Goal: Transaction & Acquisition: Purchase product/service

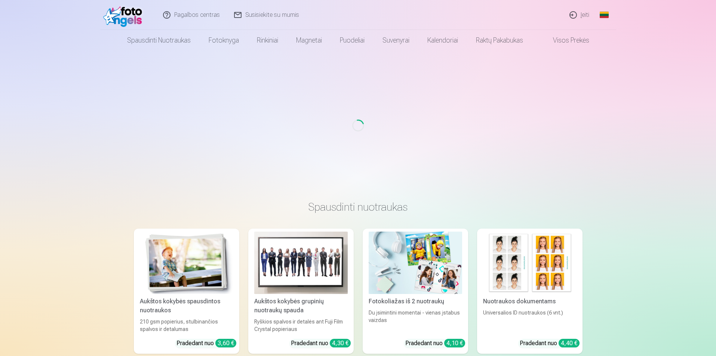
click at [584, 16] on link "Įeiti" at bounding box center [580, 15] width 34 height 30
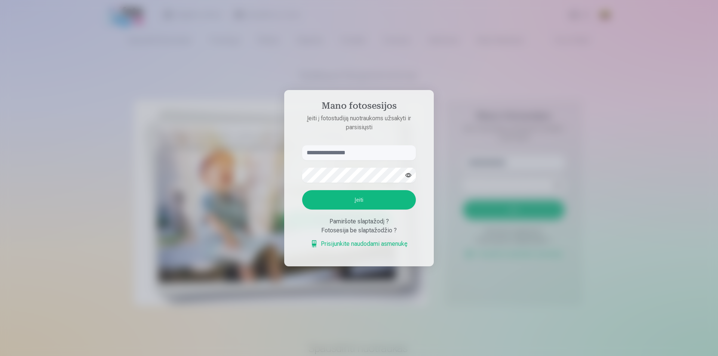
click at [352, 153] on input "text" at bounding box center [359, 152] width 114 height 15
type input "**********"
click at [366, 197] on button "Įeiti" at bounding box center [359, 199] width 114 height 19
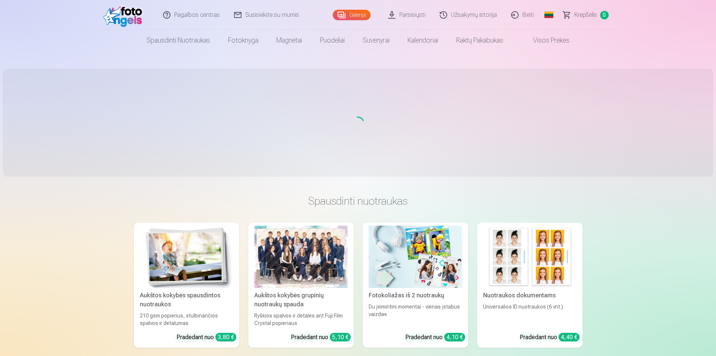
click at [359, 12] on link "Galerija" at bounding box center [352, 15] width 38 height 10
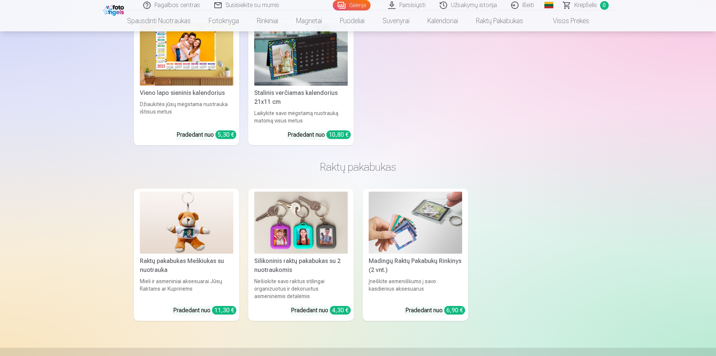
scroll to position [4609, 0]
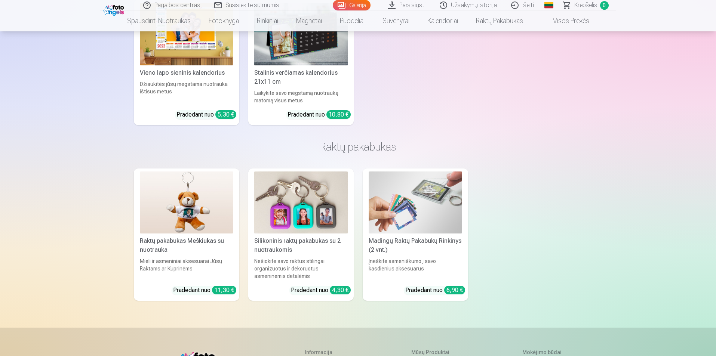
click at [298, 237] on div "Silikoninis raktų pakabukas su 2 nuotraukomis" at bounding box center [300, 246] width 99 height 18
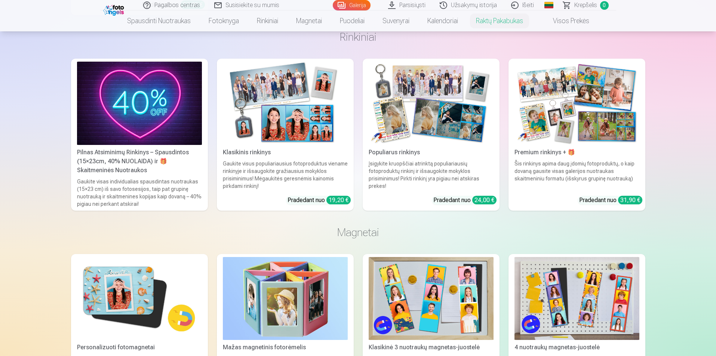
scroll to position [1184, 0]
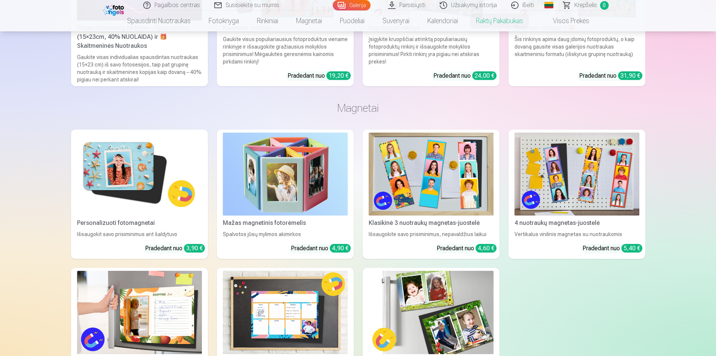
click at [288, 228] on div "Mažas magnetinis fotorėmelis" at bounding box center [285, 223] width 131 height 9
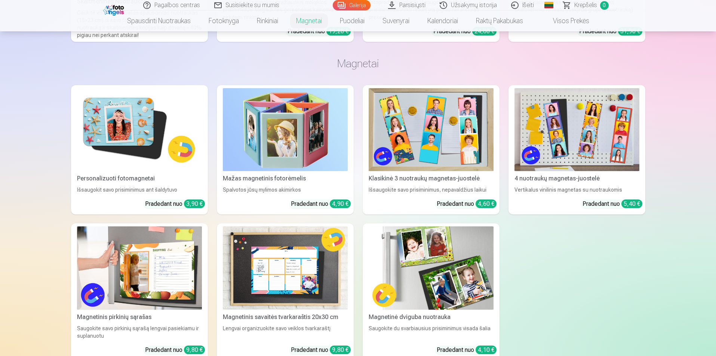
scroll to position [1246, 0]
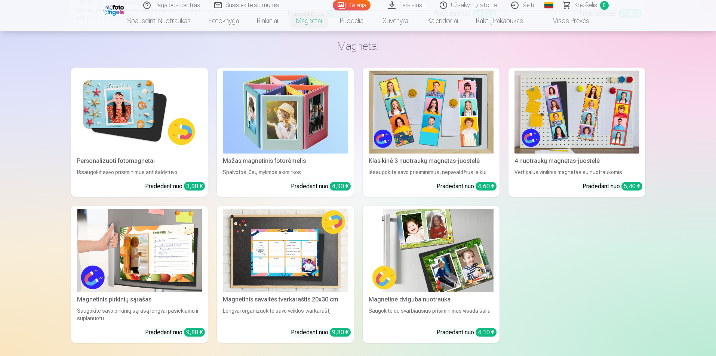
click at [443, 166] on div "Klasikinė 3 nuotraukų magnetas-juostelė" at bounding box center [431, 161] width 131 height 9
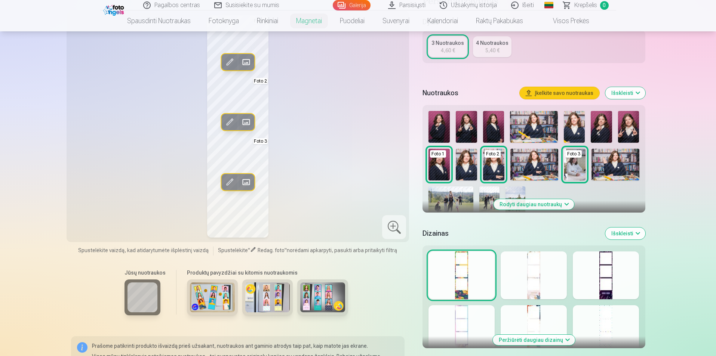
scroll to position [187, 0]
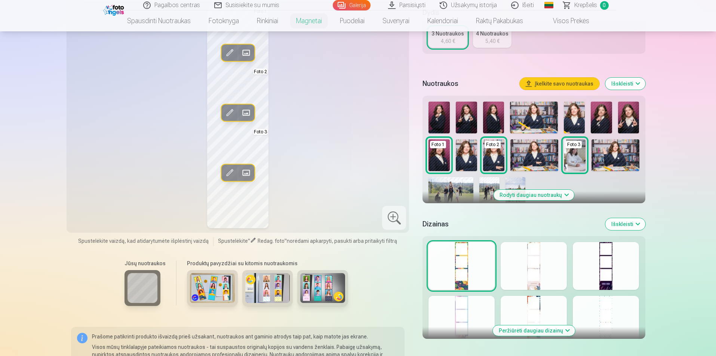
click at [537, 265] on div at bounding box center [533, 266] width 66 height 48
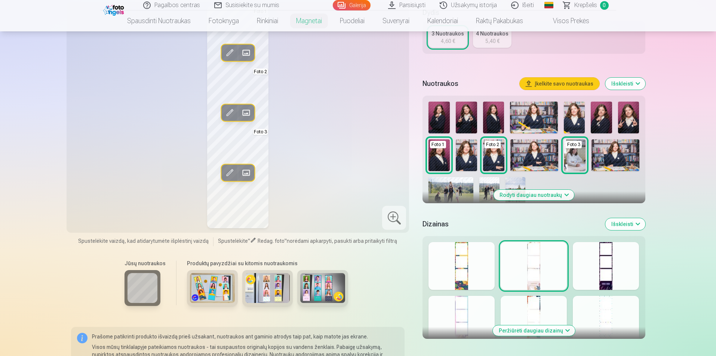
click at [464, 316] on div at bounding box center [461, 320] width 66 height 48
click at [540, 310] on div at bounding box center [533, 320] width 66 height 48
click at [610, 269] on div at bounding box center [606, 266] width 66 height 48
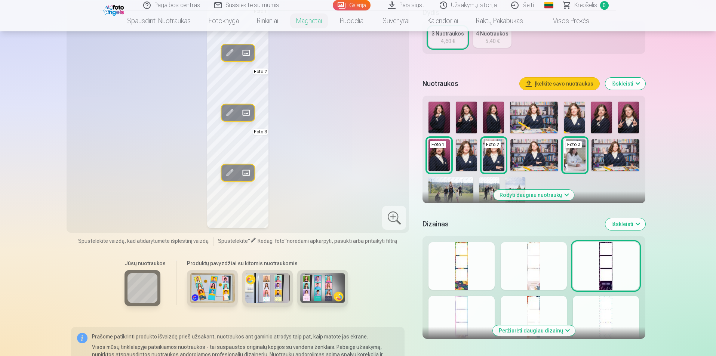
click at [623, 312] on div at bounding box center [606, 320] width 66 height 48
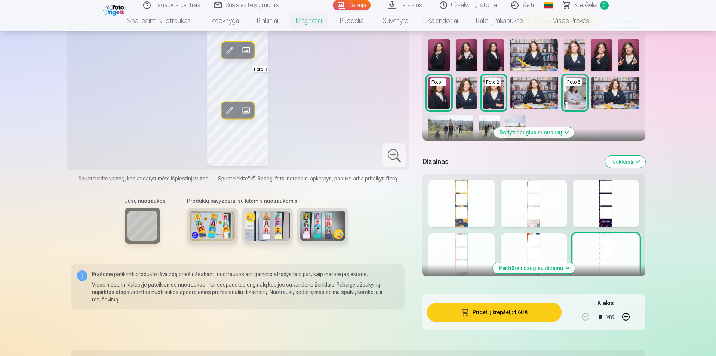
click at [565, 268] on button "Peržiūrėti daugiau dizainų" at bounding box center [534, 268] width 82 height 10
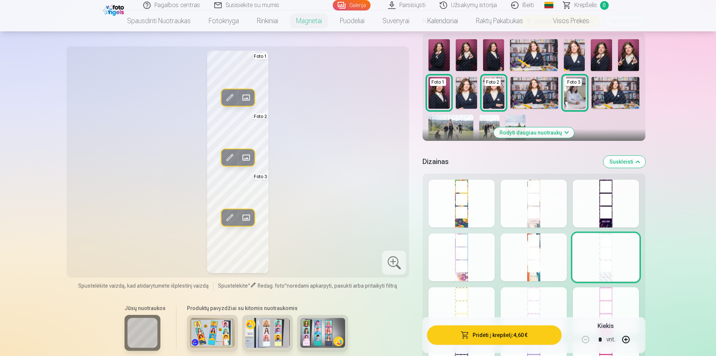
click at [455, 297] on div at bounding box center [461, 311] width 66 height 48
click at [551, 304] on div at bounding box center [533, 311] width 66 height 48
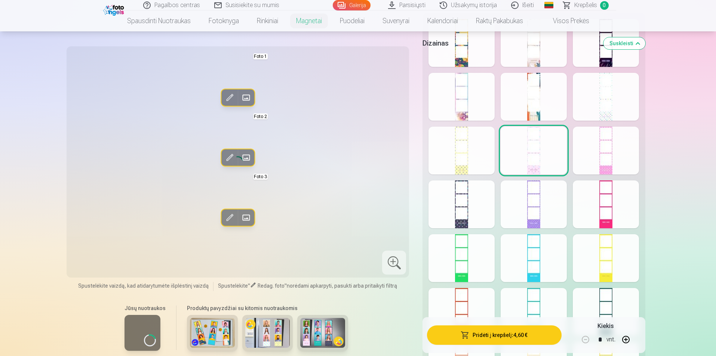
scroll to position [312, 0]
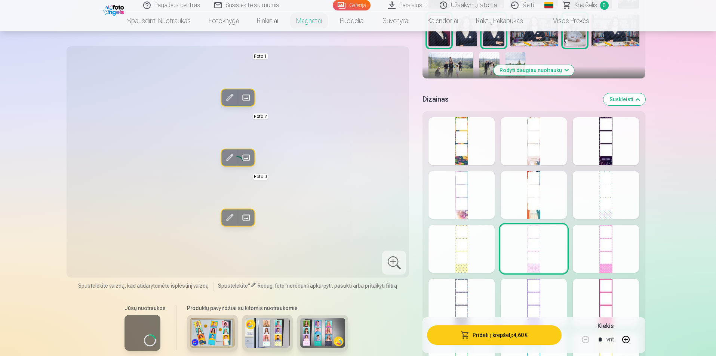
click at [458, 193] on div at bounding box center [461, 195] width 66 height 48
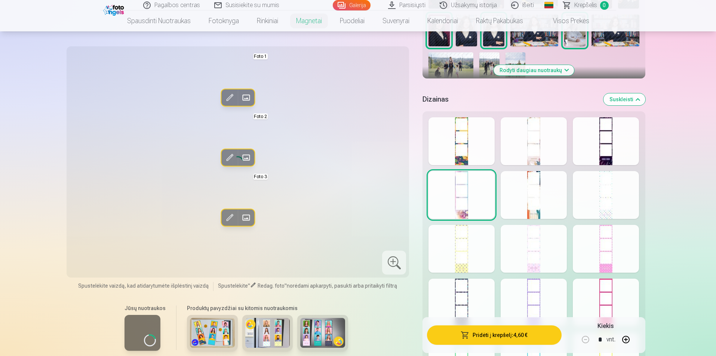
click at [536, 141] on div at bounding box center [533, 141] width 66 height 48
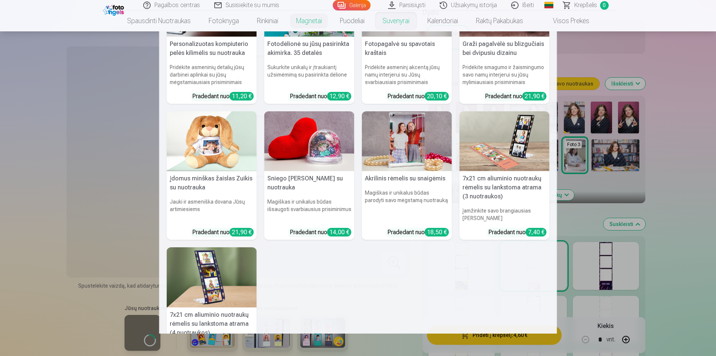
scroll to position [0, 0]
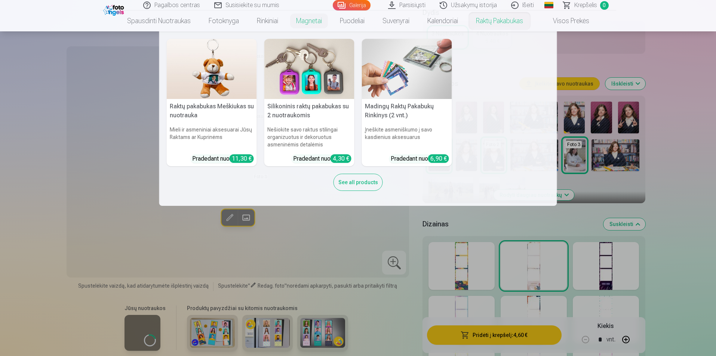
click at [397, 107] on h5 "Madingų Raktų Pakabukų Rinkinys (2 vnt.)" at bounding box center [407, 111] width 90 height 24
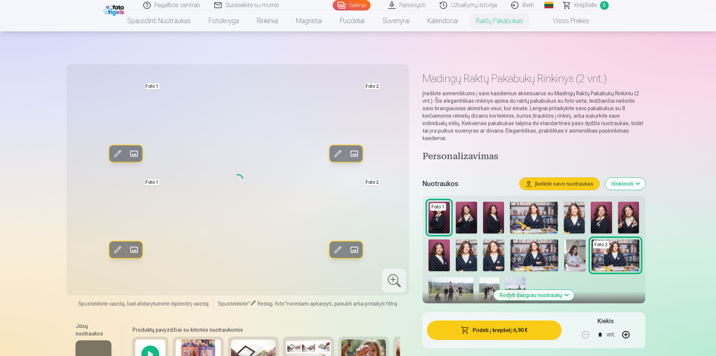
scroll to position [62, 0]
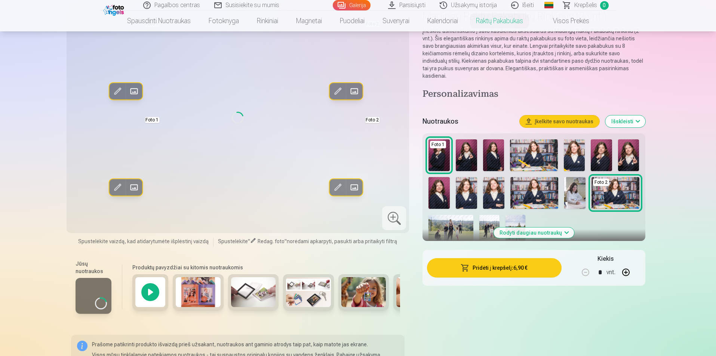
click at [196, 290] on img at bounding box center [198, 292] width 45 height 30
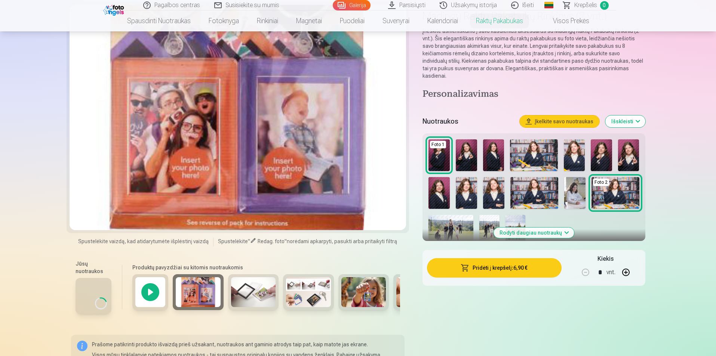
click at [252, 289] on img at bounding box center [253, 292] width 45 height 30
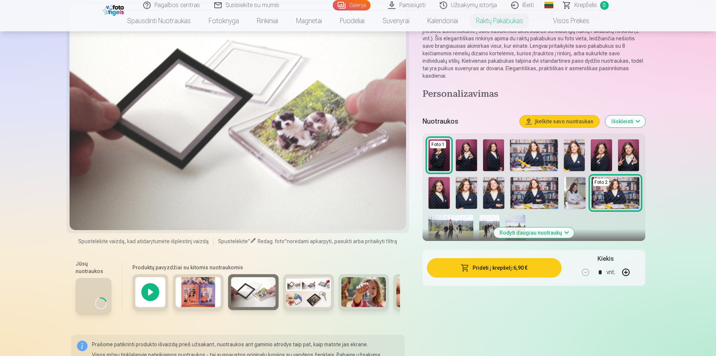
click at [304, 295] on img at bounding box center [308, 292] width 45 height 30
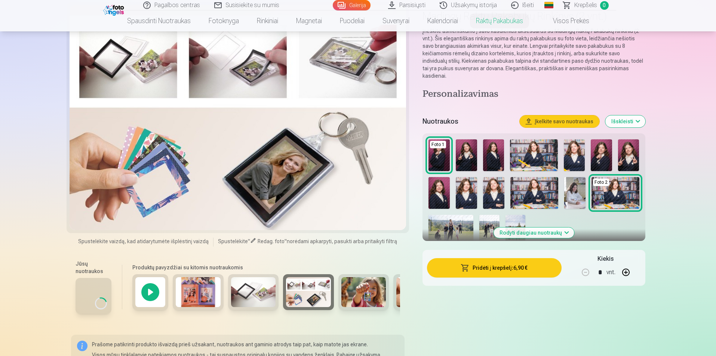
click at [367, 296] on img at bounding box center [363, 292] width 45 height 30
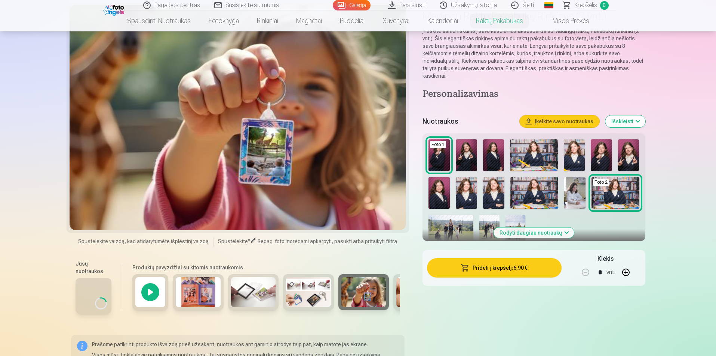
click at [398, 291] on img at bounding box center [418, 292] width 45 height 30
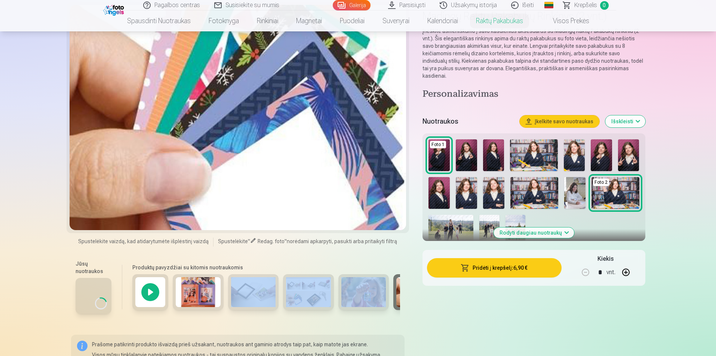
drag, startPoint x: 240, startPoint y: 317, endPoint x: 366, endPoint y: 316, distance: 125.2
click at [366, 316] on div at bounding box center [264, 295] width 271 height 43
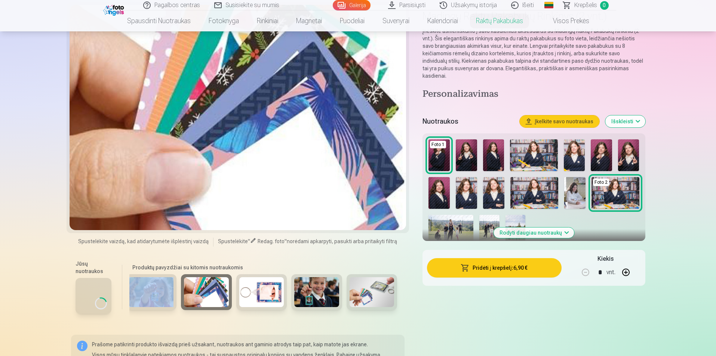
click at [358, 295] on img at bounding box center [371, 292] width 45 height 30
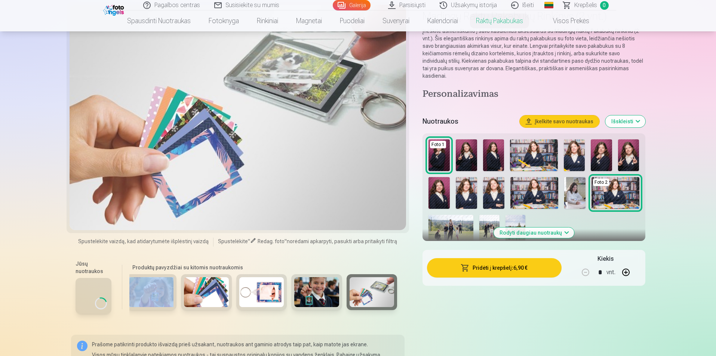
click at [325, 299] on img at bounding box center [316, 292] width 45 height 30
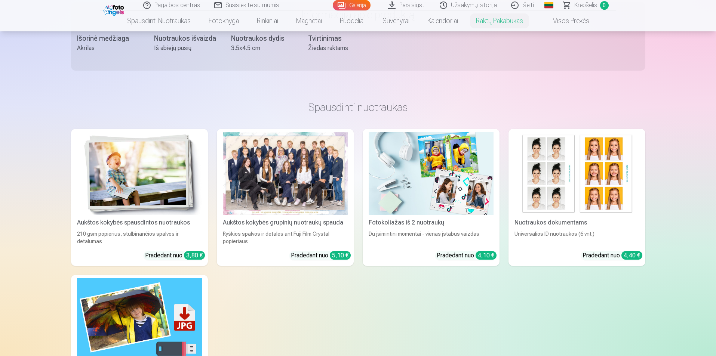
scroll to position [498, 0]
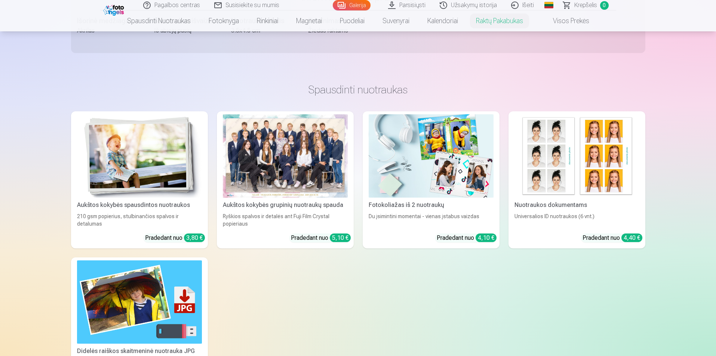
click at [416, 201] on div "Fotokoliažas iš 2 nuotraukų" at bounding box center [431, 205] width 131 height 9
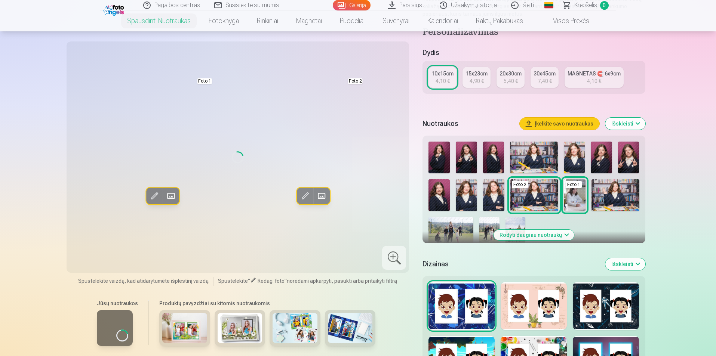
scroll to position [125, 0]
click at [188, 330] on img at bounding box center [184, 328] width 45 height 30
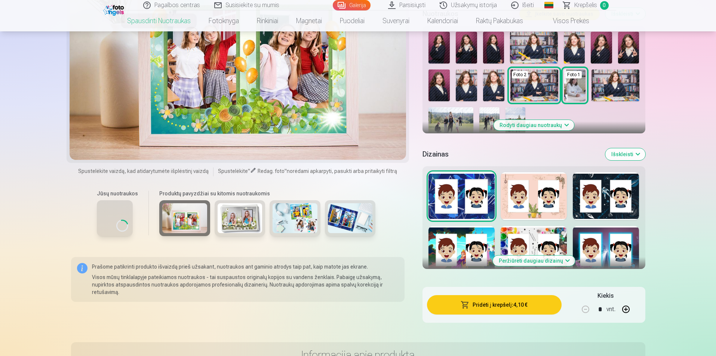
scroll to position [312, 0]
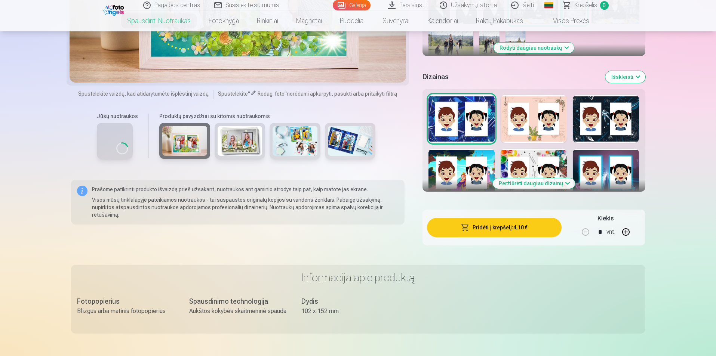
click at [636, 77] on button "Išskleisti" at bounding box center [625, 77] width 40 height 12
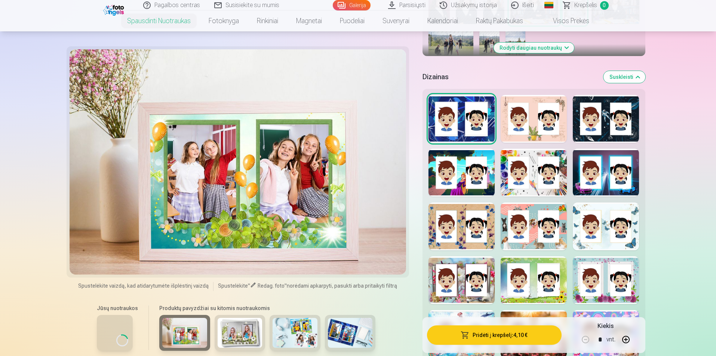
click at [619, 228] on div at bounding box center [606, 227] width 66 height 48
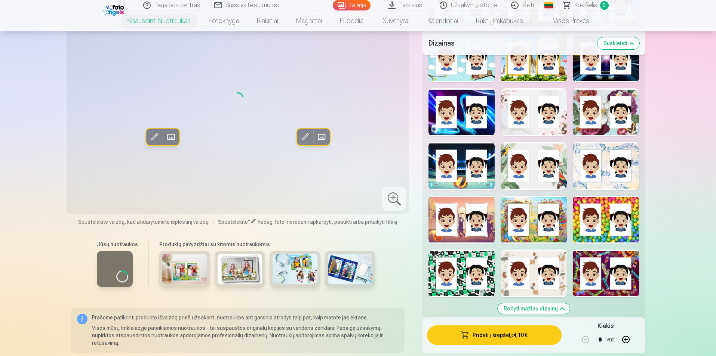
scroll to position [623, 0]
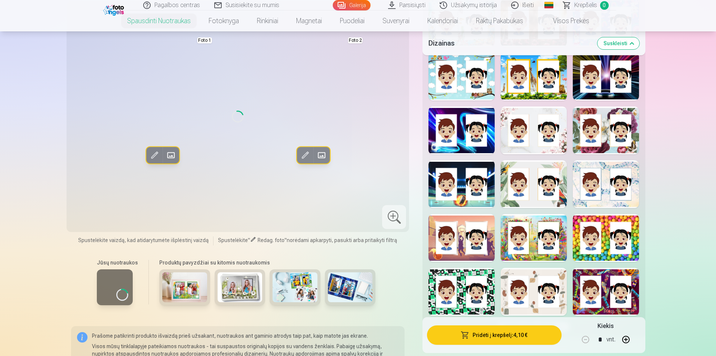
click at [549, 296] on div at bounding box center [533, 292] width 66 height 48
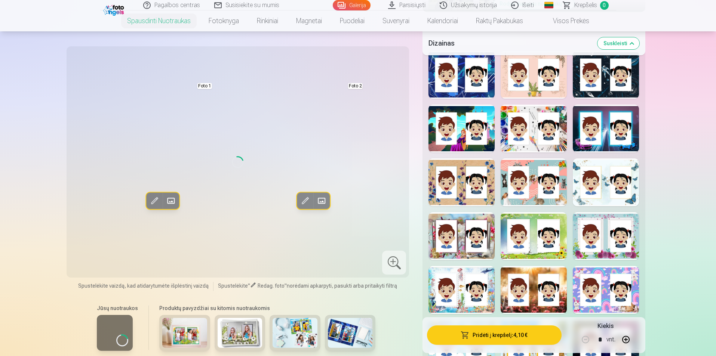
scroll to position [374, 0]
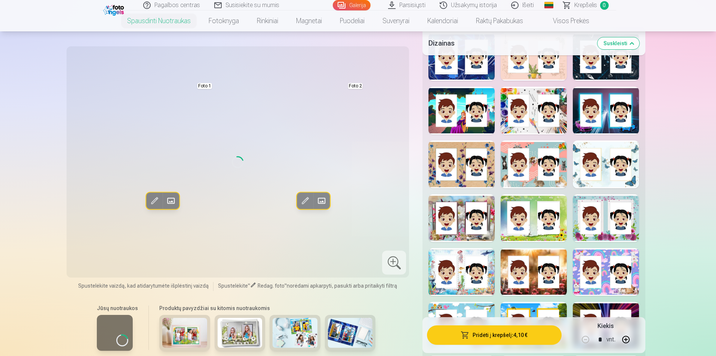
click at [540, 107] on div at bounding box center [533, 111] width 66 height 48
